Goal: Complete application form

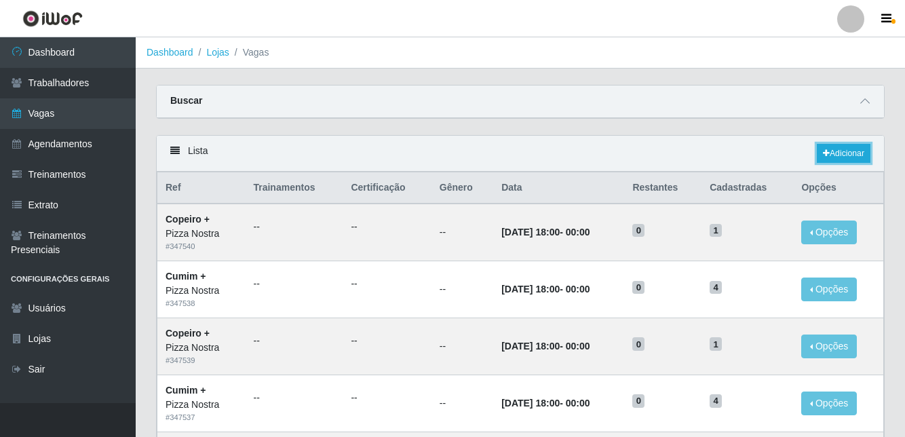
click at [849, 159] on link "Adicionar" at bounding box center [844, 153] width 54 height 19
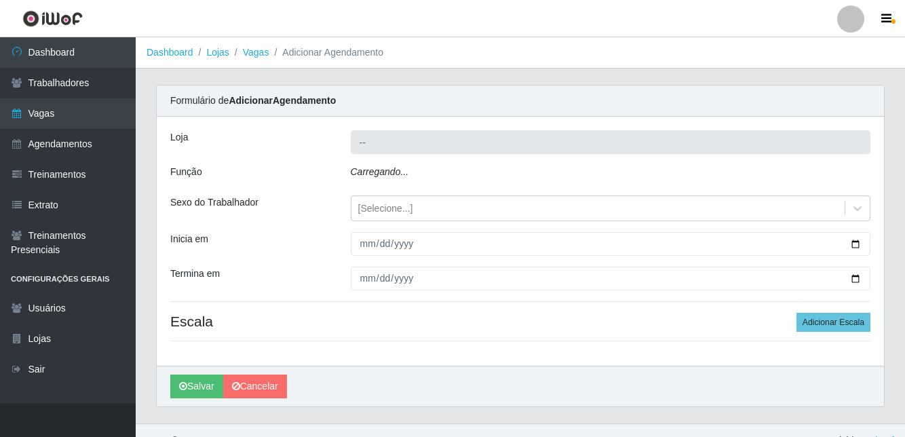
type input "Pizza Nostra"
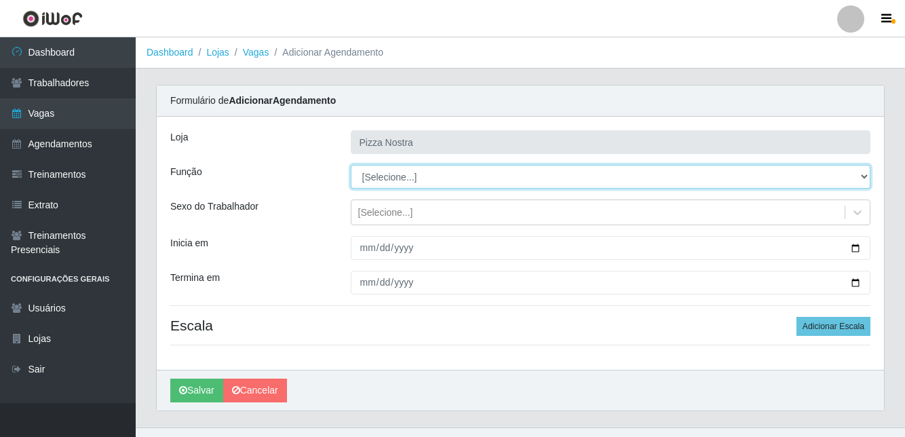
click at [412, 185] on select "[Selecione...] ASG ASG + ASG ++ Auxiliar de Cozinha Auxiliar de Cozinha + Auxil…" at bounding box center [611, 177] width 520 height 24
select select "17"
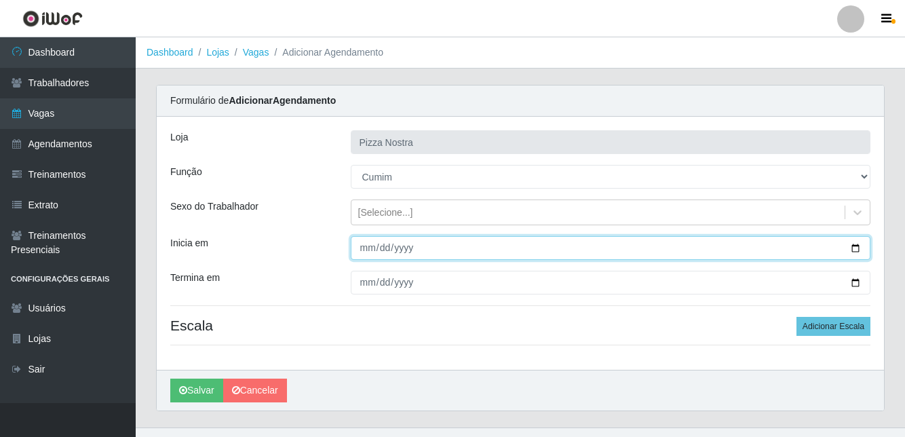
click at [379, 249] on input "Inicia em" at bounding box center [611, 248] width 520 height 24
type input "[DATE]"
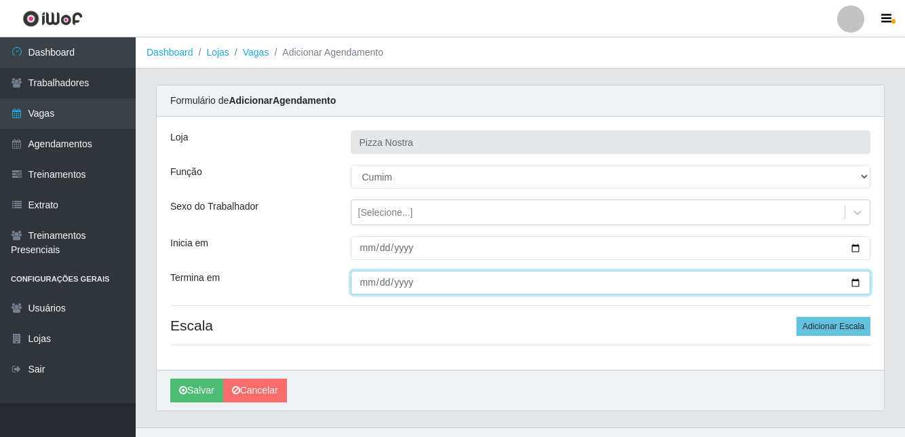
click at [426, 276] on input "Termina em" at bounding box center [611, 283] width 520 height 24
type input "[DATE]"
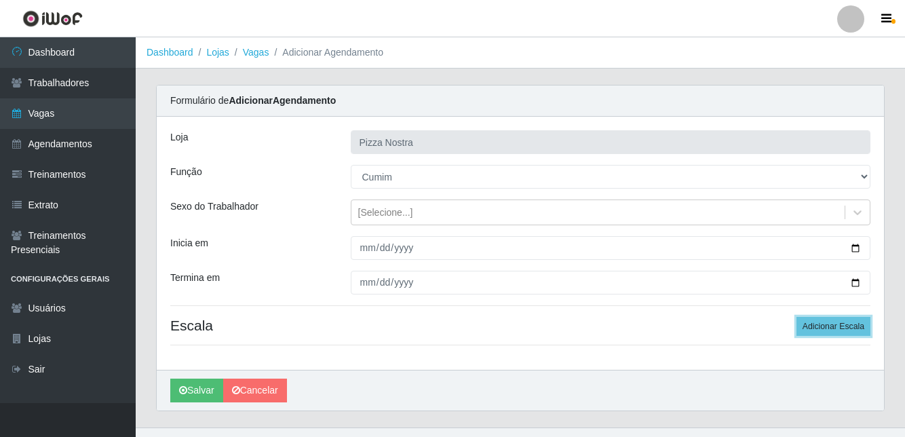
click at [824, 330] on button "Adicionar Escala" at bounding box center [833, 326] width 74 height 19
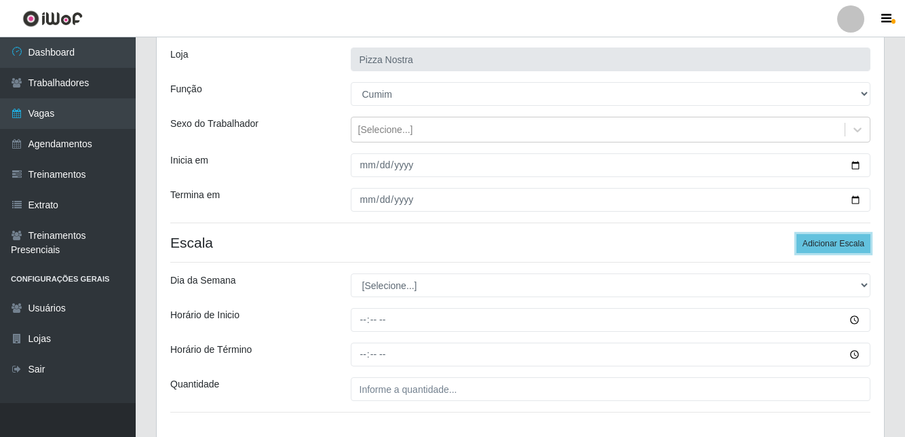
scroll to position [81, 0]
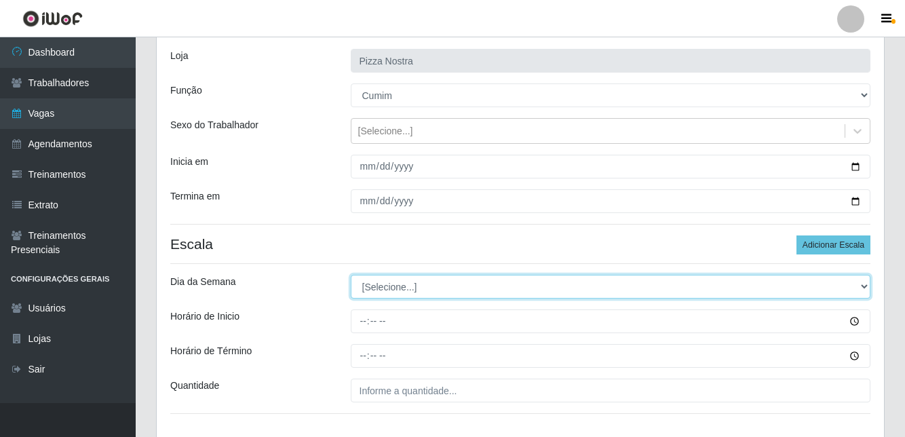
click at [449, 296] on select "[Selecione...] Segunda Terça Quarta Quinta Sexta Sábado Domingo" at bounding box center [611, 287] width 520 height 24
select select "3"
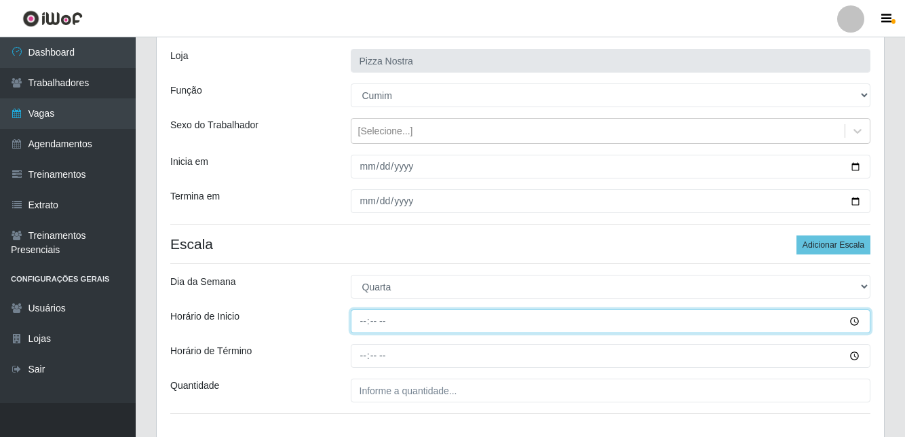
click at [389, 323] on input "Horário de Inicio" at bounding box center [611, 321] width 520 height 24
type input "18:30"
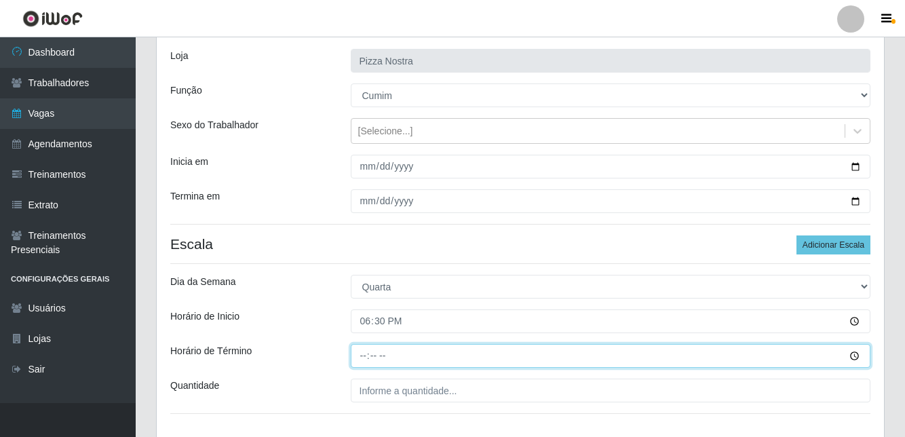
click at [452, 357] on input "Horário de Término" at bounding box center [611, 356] width 520 height 24
type input "23:30"
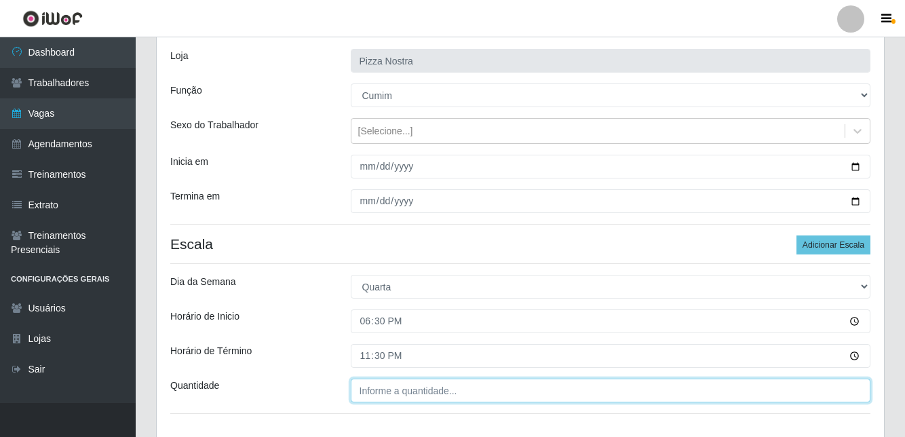
click at [450, 387] on input "Quantidade" at bounding box center [611, 391] width 520 height 24
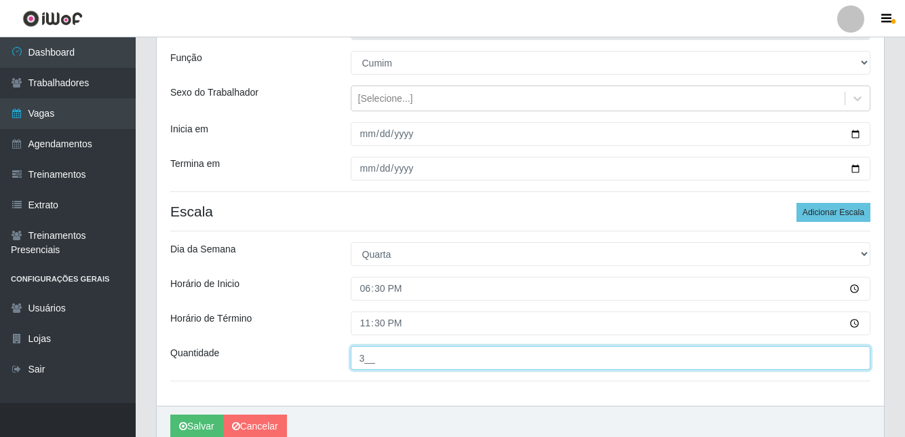
scroll to position [115, 0]
type input "3__"
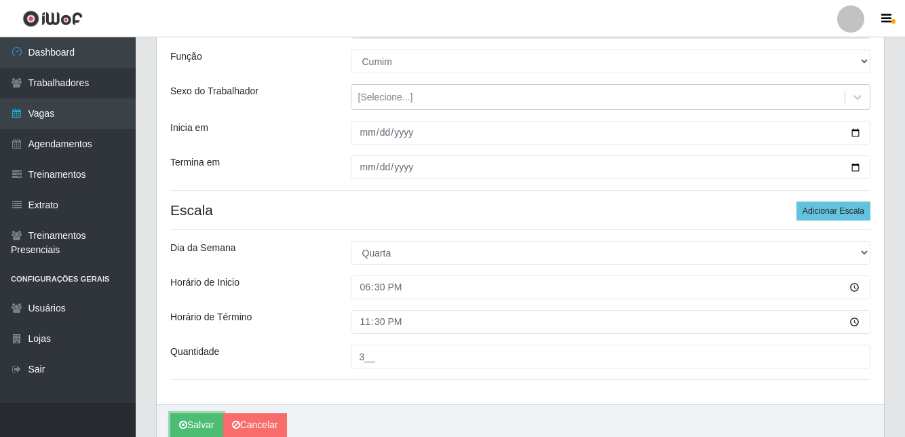
click at [191, 425] on button "Salvar" at bounding box center [196, 425] width 53 height 24
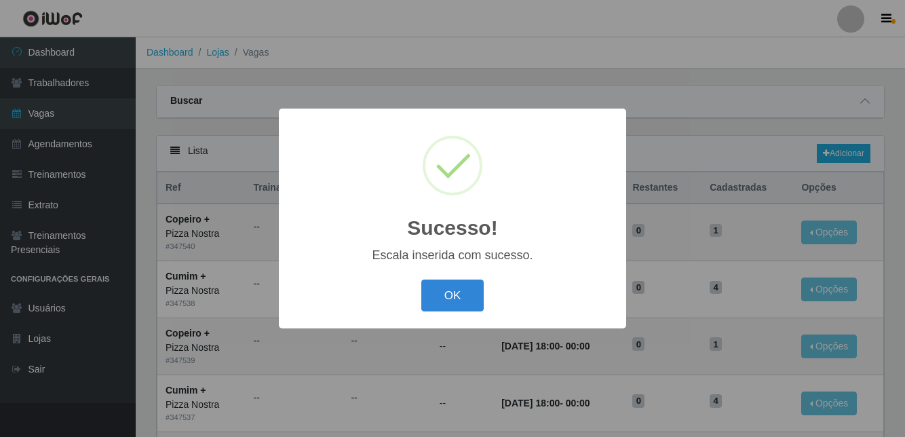
click at [447, 311] on button "OK" at bounding box center [452, 295] width 63 height 32
